Goal: Information Seeking & Learning: Learn about a topic

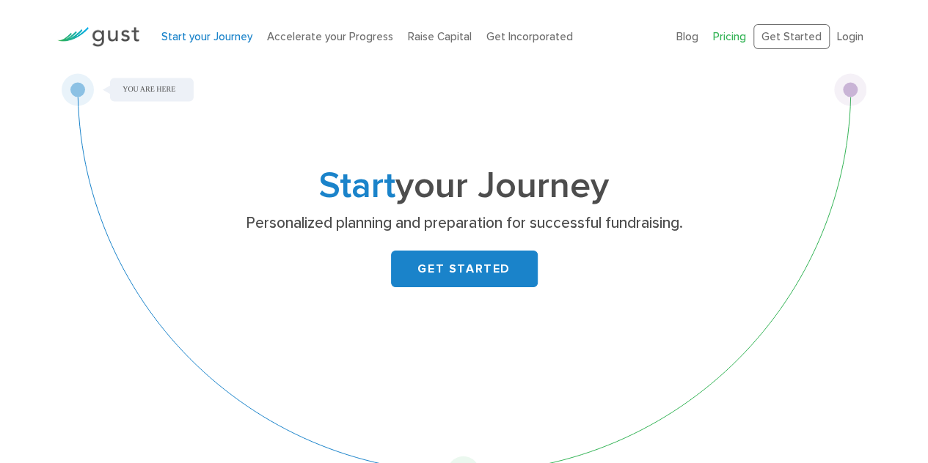
click at [733, 35] on link "Pricing" at bounding box center [729, 36] width 33 height 13
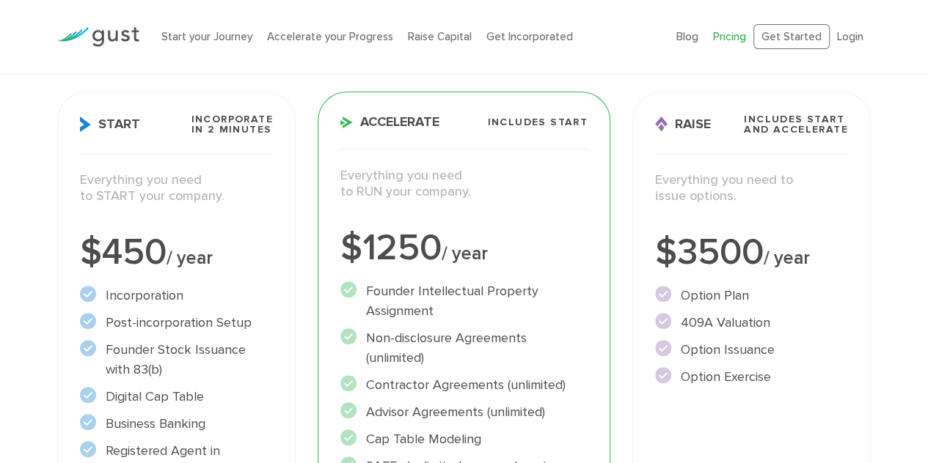
scroll to position [191, 0]
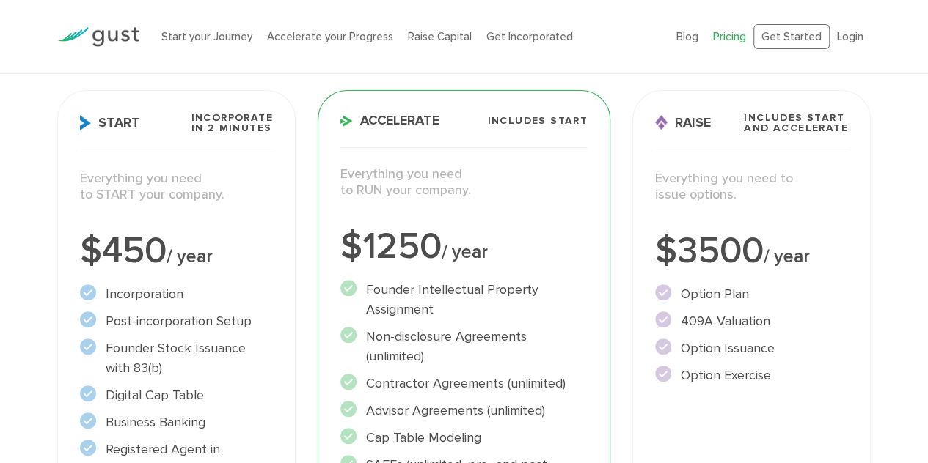
click at [117, 176] on p "Everything you need to START your company." at bounding box center [176, 187] width 193 height 33
click at [197, 133] on span "Incorporate in 2 Minutes" at bounding box center [231, 123] width 81 height 21
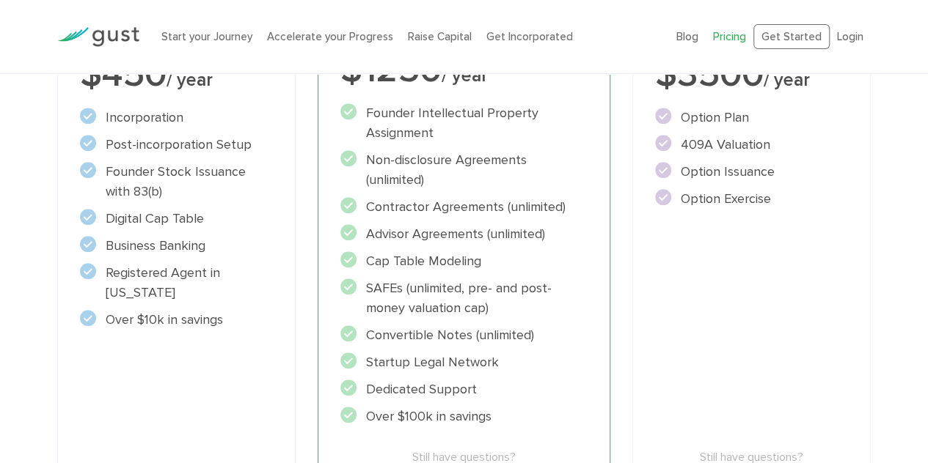
scroll to position [150, 0]
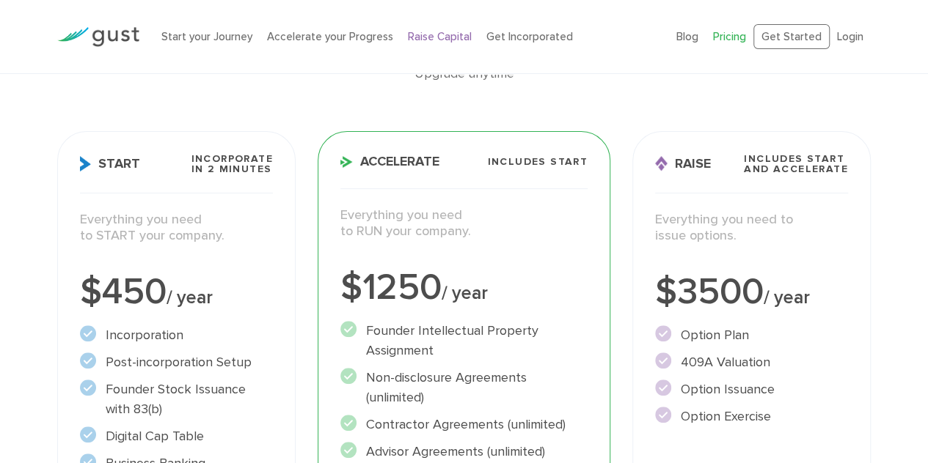
click at [408, 32] on link "Raise Capital" at bounding box center [440, 36] width 64 height 13
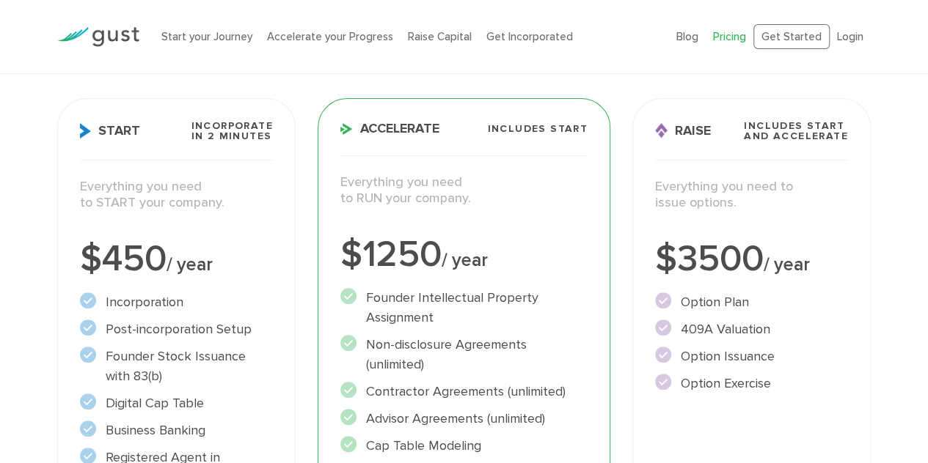
scroll to position [187, 0]
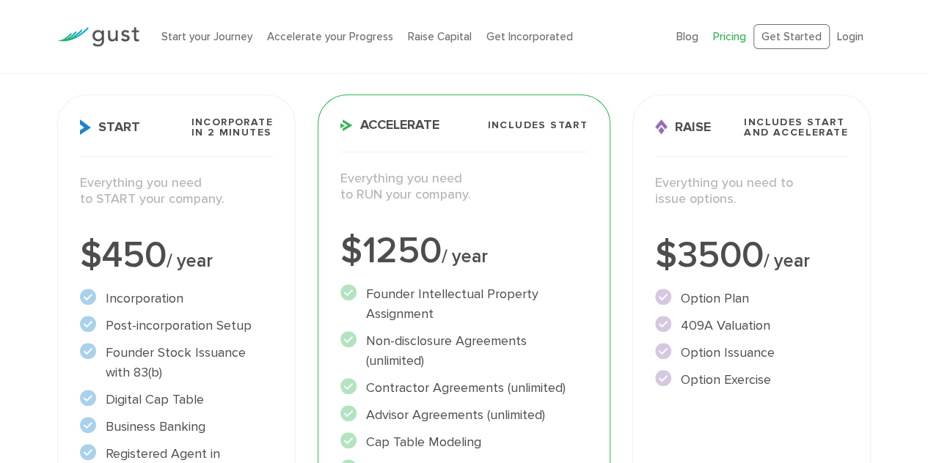
click at [18, 155] on div "Choose Your Plan Upgrade anytime Start Incorporate in 2 Minutes Everything you …" at bounding box center [464, 334] width 928 height 823
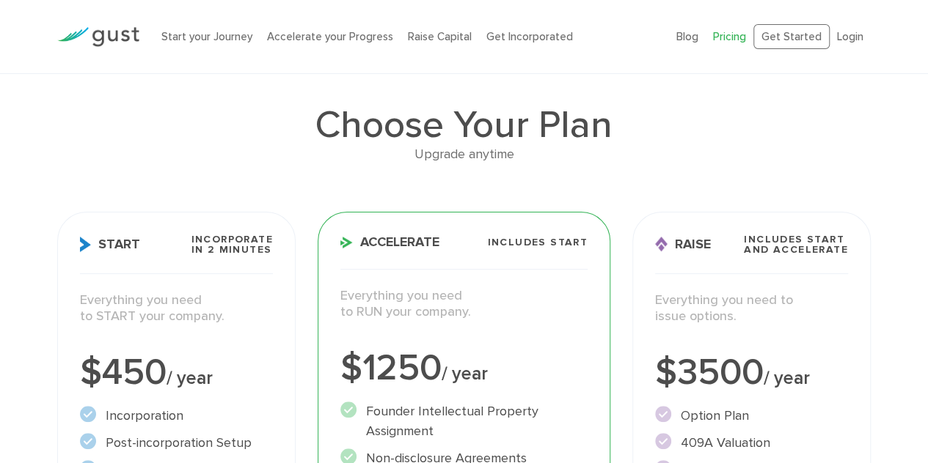
scroll to position [0, 0]
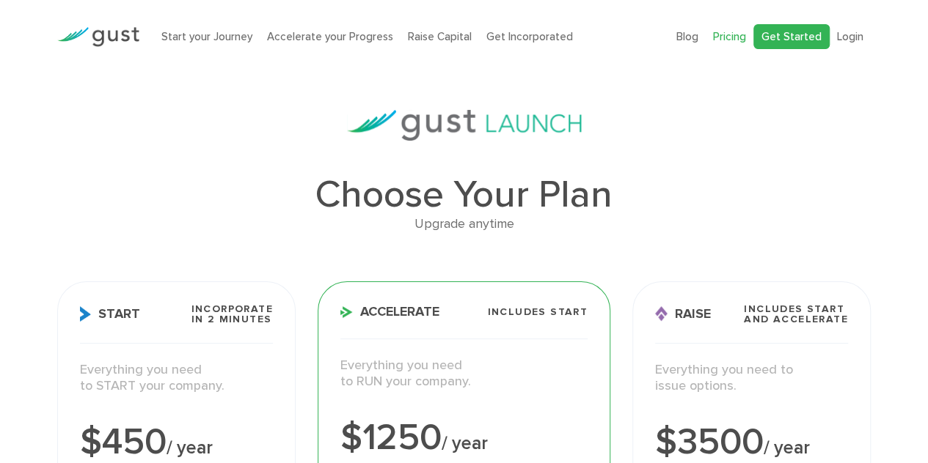
click at [807, 27] on link "Get Started" at bounding box center [791, 37] width 76 height 26
